Goal: Transaction & Acquisition: Purchase product/service

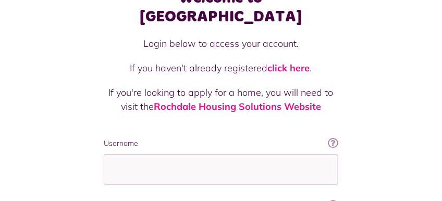
scroll to position [77, 0]
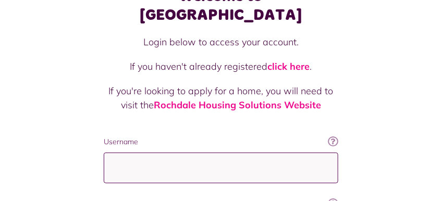
click at [212, 153] on input "Username" at bounding box center [221, 168] width 234 height 31
type input "*"
type input "**********"
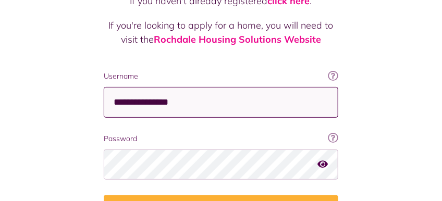
scroll to position [143, 0]
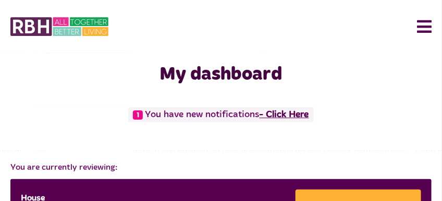
click at [278, 114] on link "- Click Here" at bounding box center [283, 114] width 49 height 9
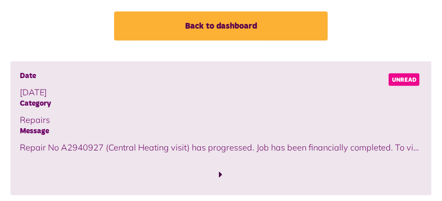
scroll to position [96, 0]
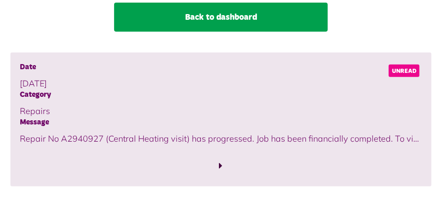
click at [249, 12] on link "Back to dashboard" at bounding box center [220, 17] width 213 height 29
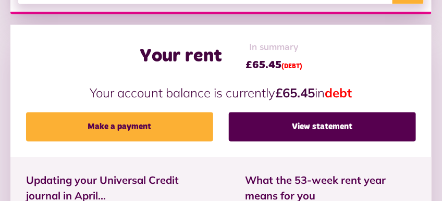
scroll to position [345, 0]
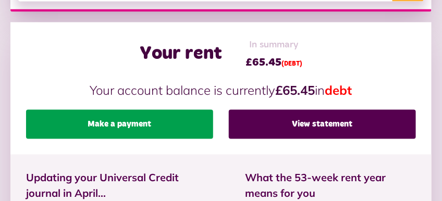
click at [187, 124] on link "Make a payment" at bounding box center [119, 124] width 187 height 29
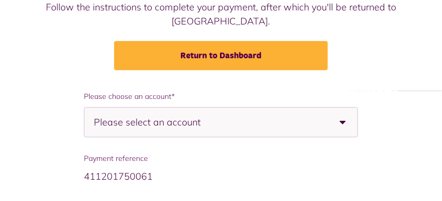
scroll to position [133, 0]
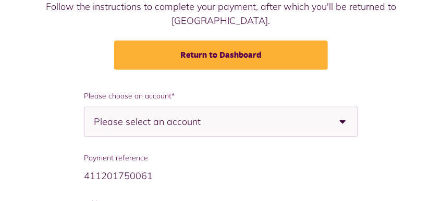
click at [341, 107] on b at bounding box center [342, 121] width 29 height 29
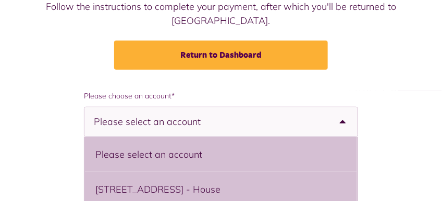
click at [325, 172] on li "175 Ings Lane, Rochdale, OL12 7LQ - House" at bounding box center [221, 189] width 272 height 35
select select "**********"
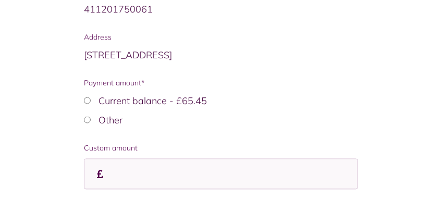
scroll to position [317, 0]
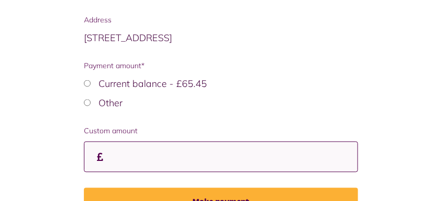
click at [219, 142] on input "Custom amount" at bounding box center [220, 157] width 273 height 31
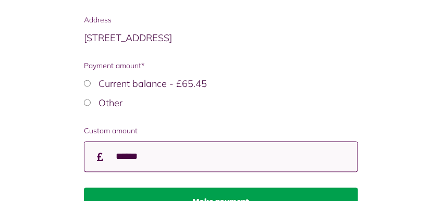
type input "******"
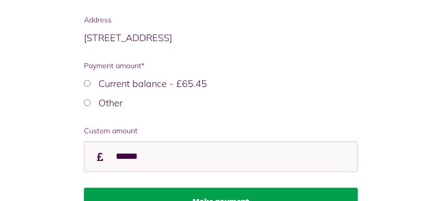
click at [223, 188] on button "Make payment" at bounding box center [220, 202] width 273 height 29
